Goal: Information Seeking & Learning: Understand process/instructions

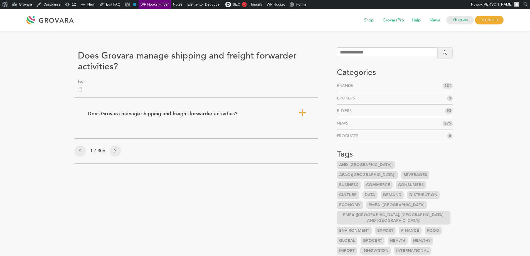
click at [303, 114] on span "a" at bounding box center [302, 113] width 8 height 8
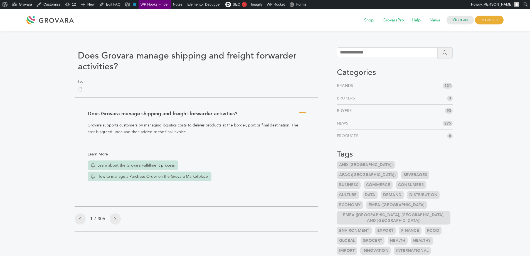
click at [303, 114] on span "A" at bounding box center [302, 113] width 8 height 8
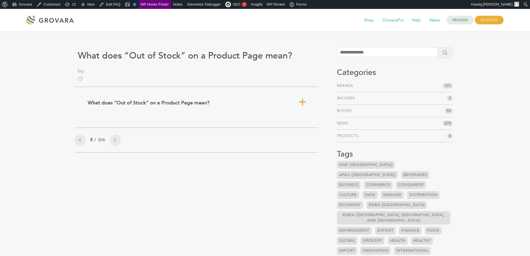
click at [301, 101] on span "a" at bounding box center [302, 102] width 8 height 8
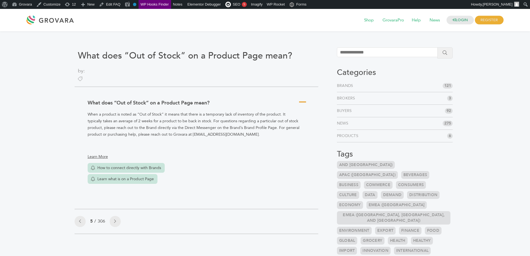
click at [301, 101] on span "A" at bounding box center [302, 102] width 8 height 8
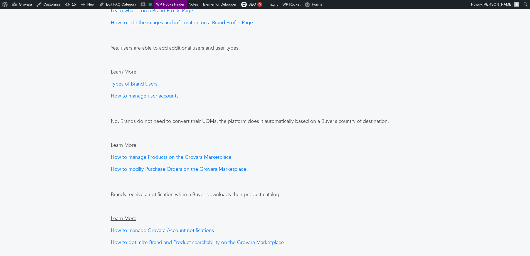
scroll to position [306, 0]
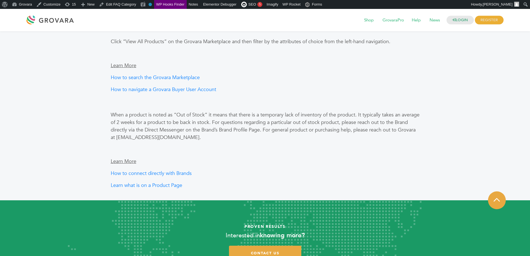
click at [203, 42] on p "Click “View All Products” on the Grovara Marketplace and then filter by the att…" at bounding box center [265, 42] width 309 height 8
